Goal: Navigation & Orientation: Locate item on page

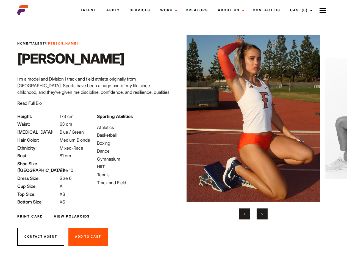
click at [300, 10] on link "Cast (0)" at bounding box center [300, 10] width 31 height 15
click at [323, 10] on img at bounding box center [322, 10] width 7 height 7
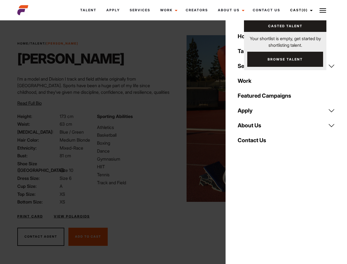
click at [253, 127] on img at bounding box center [253, 118] width 133 height 166
click at [173, 118] on div "Sporting Abilities Athletics Basketball Boxing Dance Gymnasium HIIT Tennis Trac…" at bounding box center [134, 159] width 80 height 92
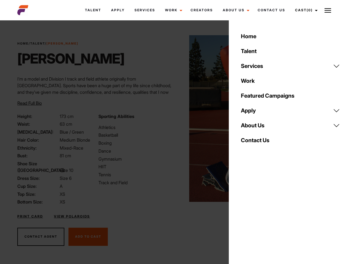
click at [244, 214] on button "‹" at bounding box center [247, 213] width 11 height 11
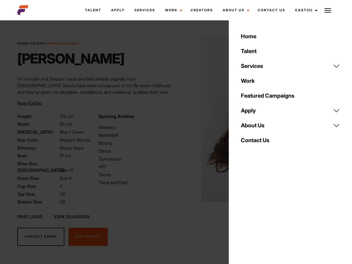
click at [262, 214] on div "Home Talent Services Talent Casting Photography Videography Creative Hair and M…" at bounding box center [290, 132] width 123 height 264
